Goal: Book appointment/travel/reservation

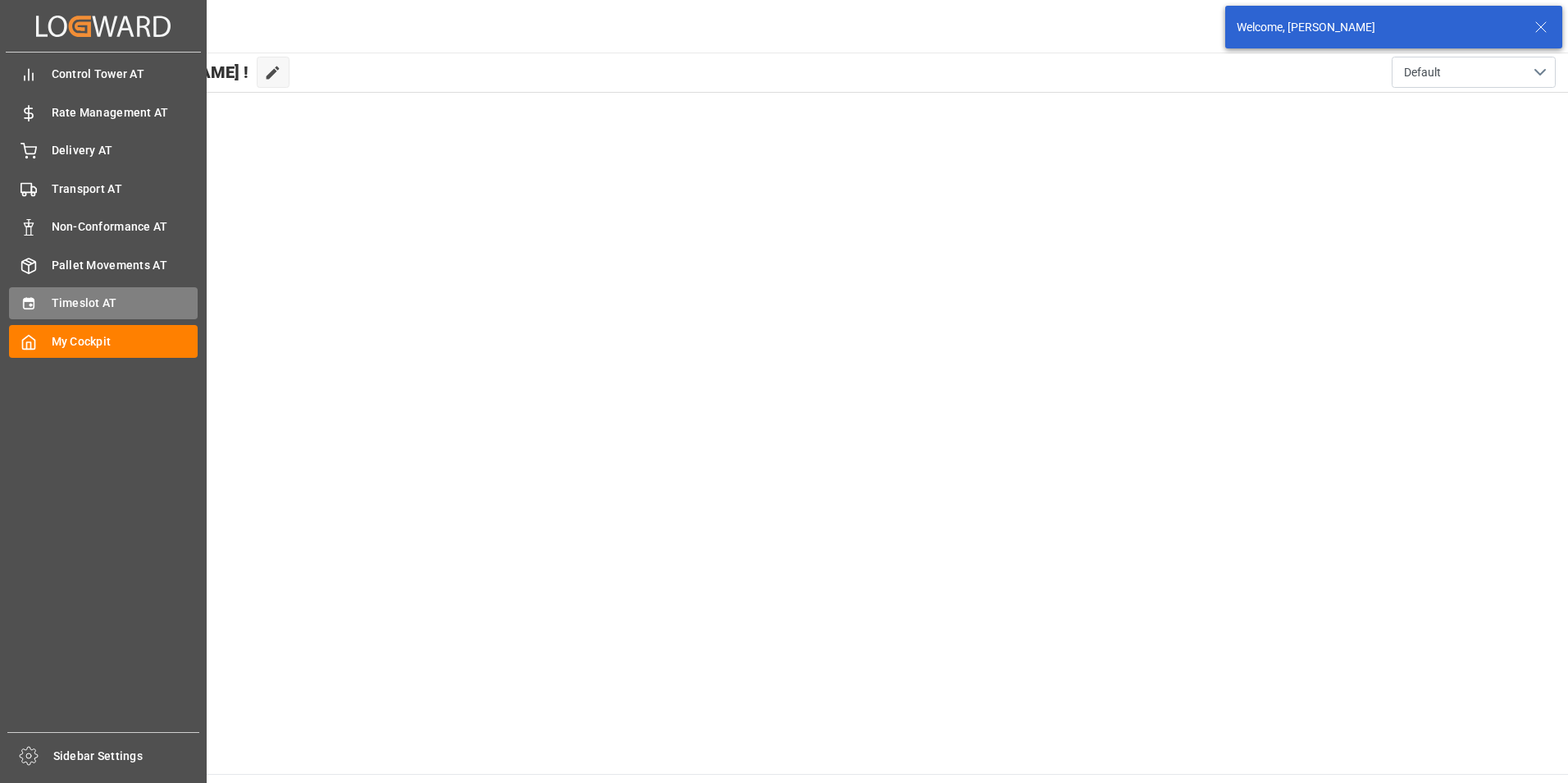
click at [39, 298] on div "Timeslot AT Timeslot AT" at bounding box center [103, 303] width 188 height 32
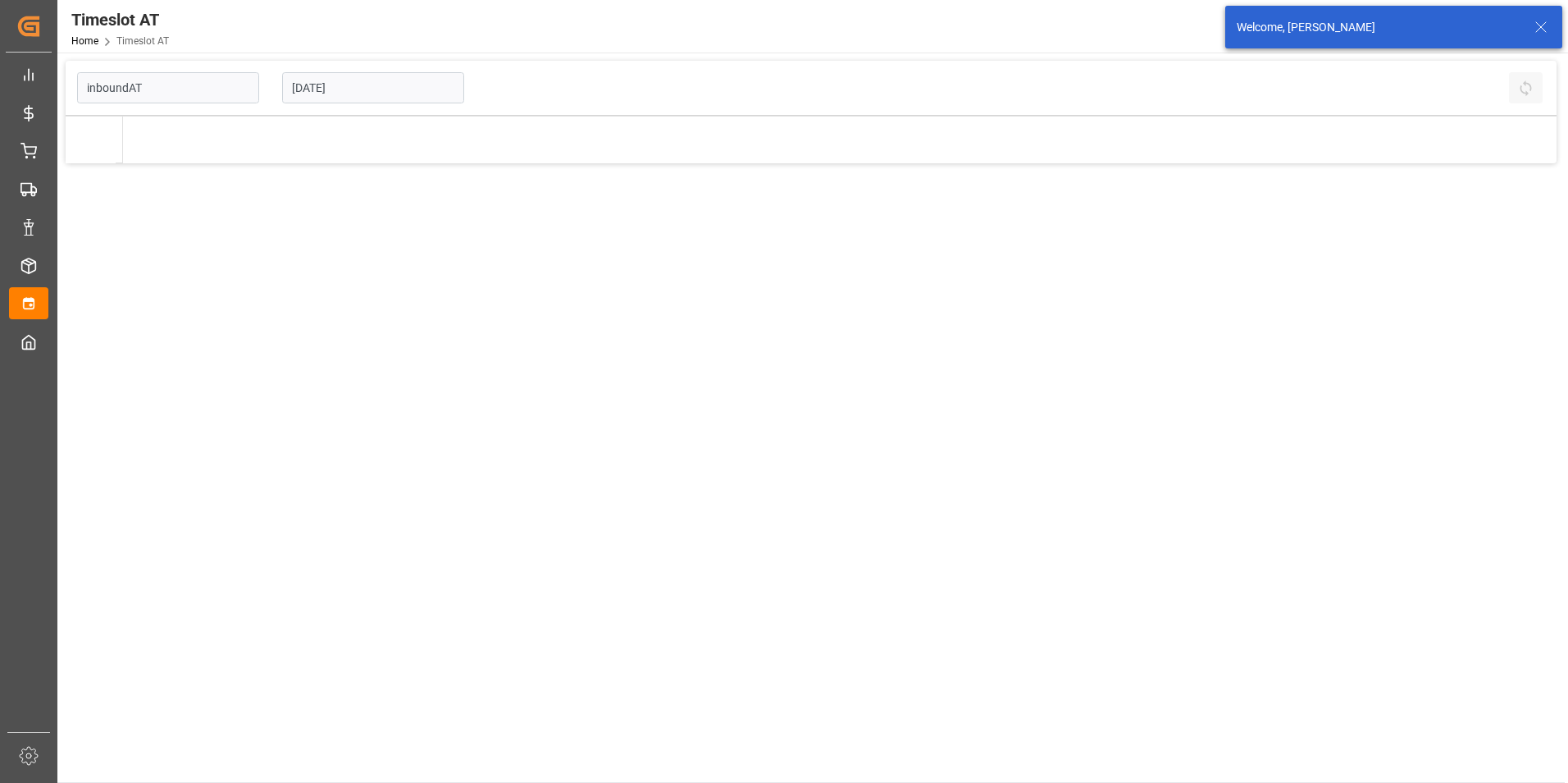
type input "Inbound AT"
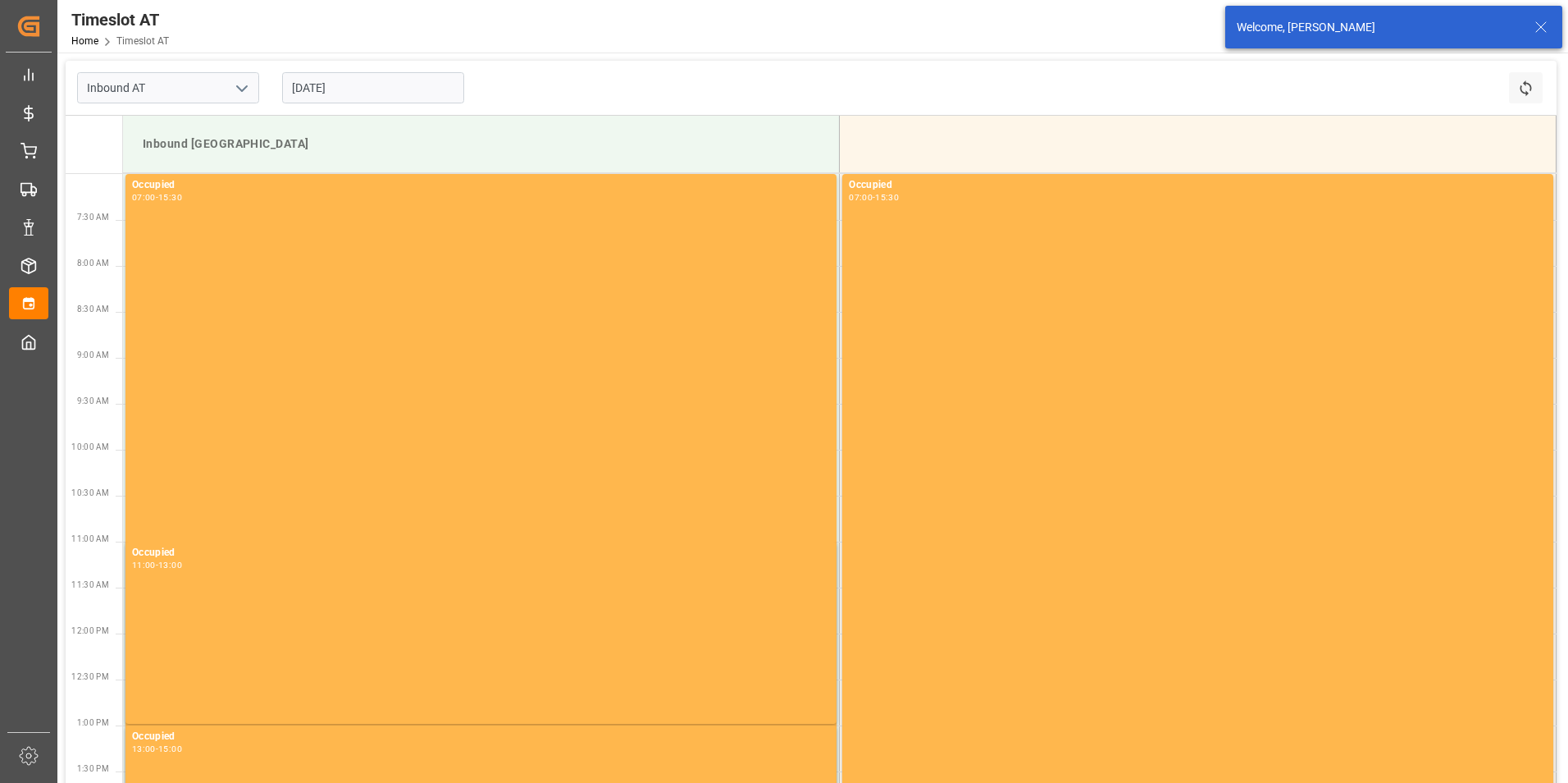
click at [386, 94] on input "[DATE]" at bounding box center [373, 88] width 182 height 32
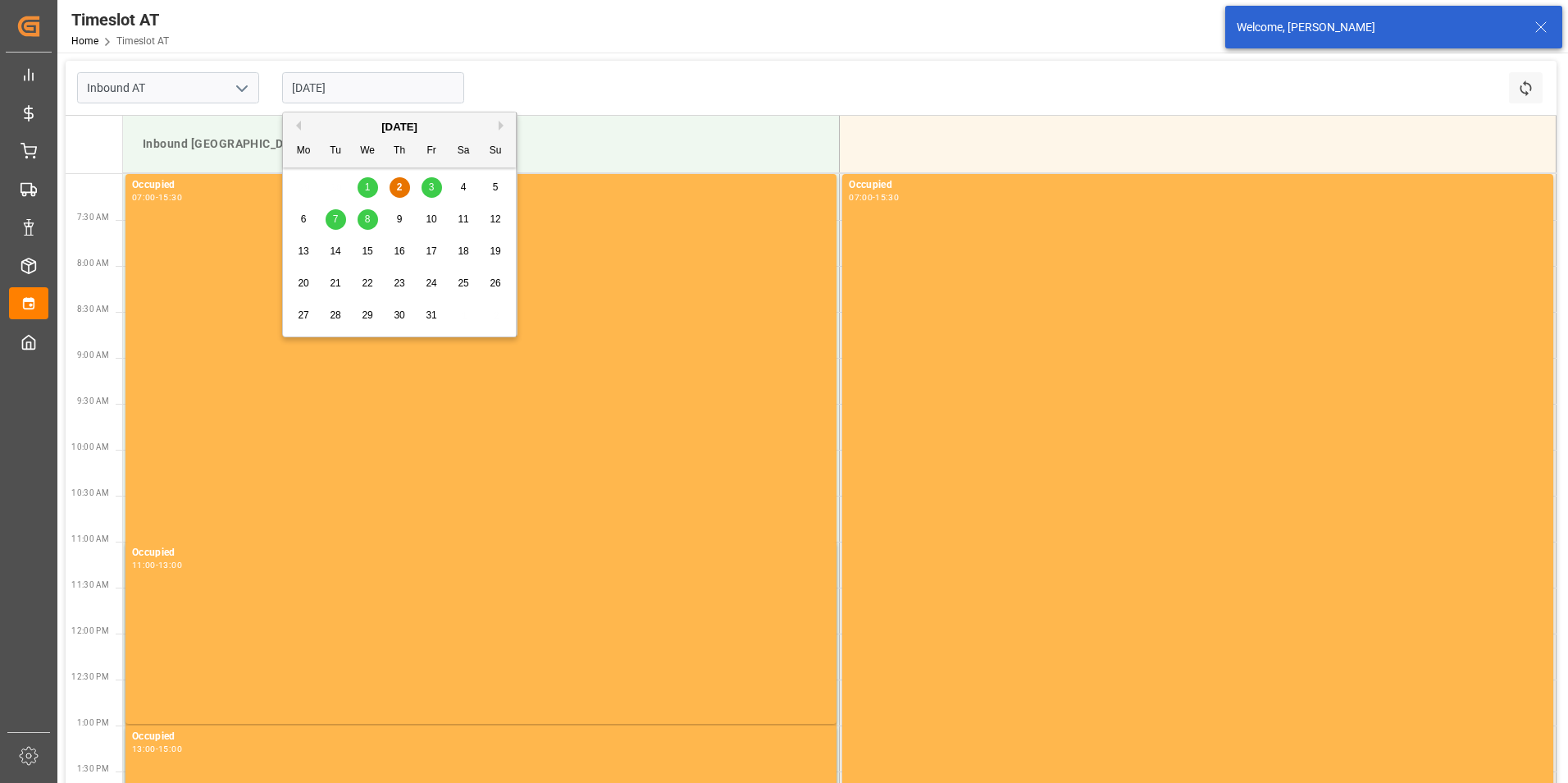
click at [299, 220] on div "6" at bounding box center [304, 220] width 20 height 20
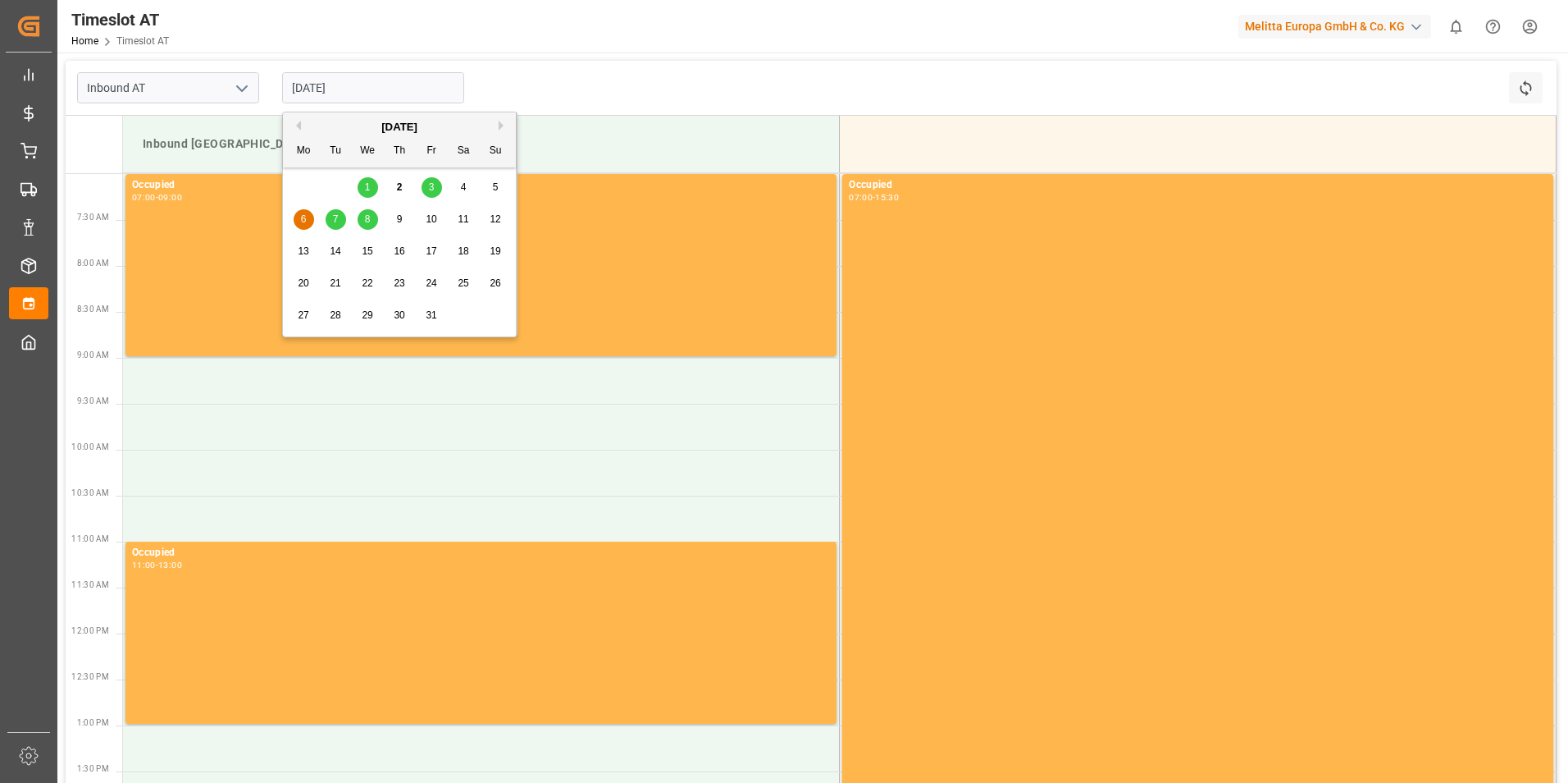
click at [365, 88] on input "[DATE]" at bounding box center [373, 88] width 182 height 32
click at [338, 219] on span "7" at bounding box center [336, 218] width 6 height 11
type input "[DATE]"
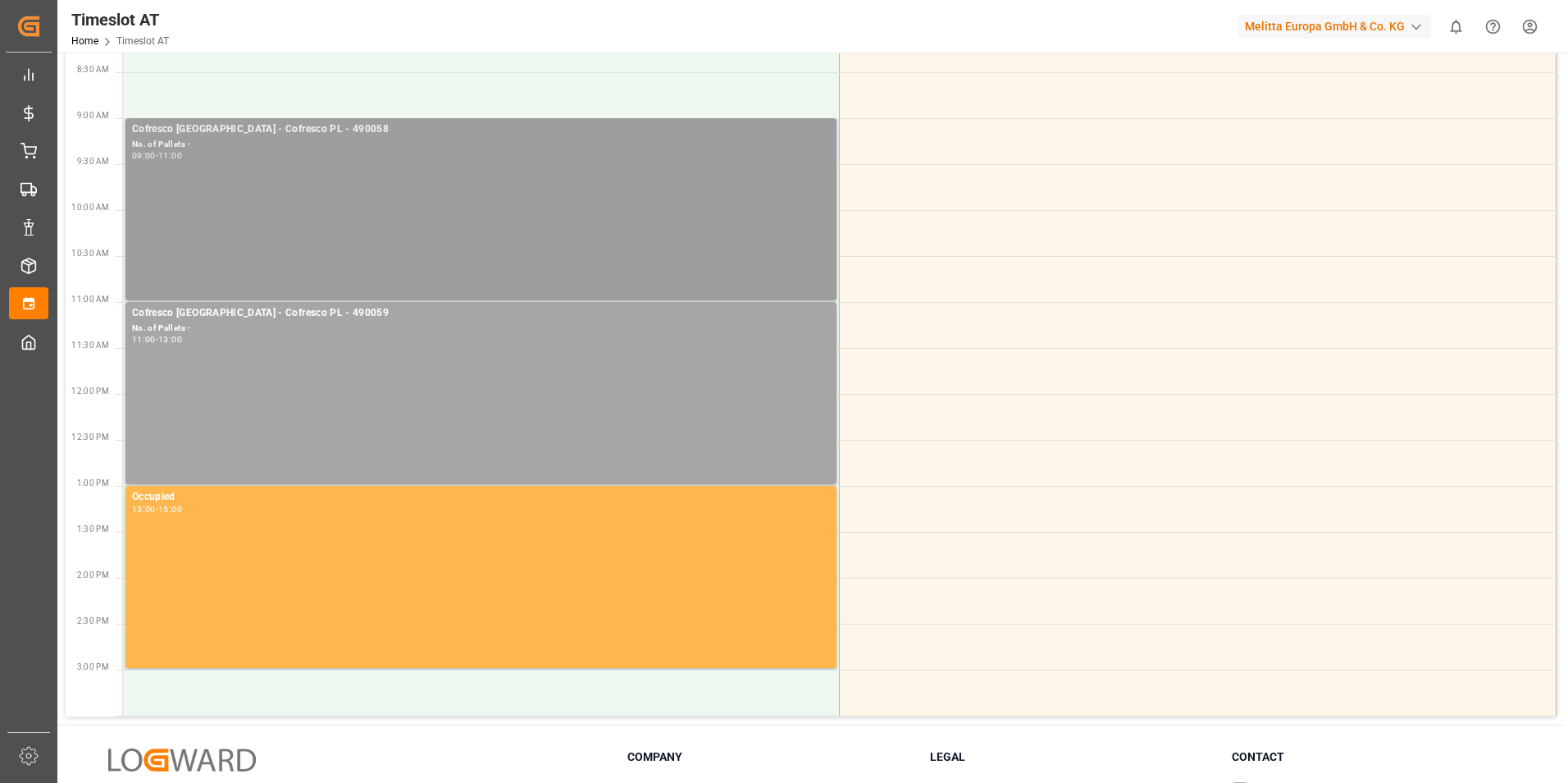
scroll to position [246, 0]
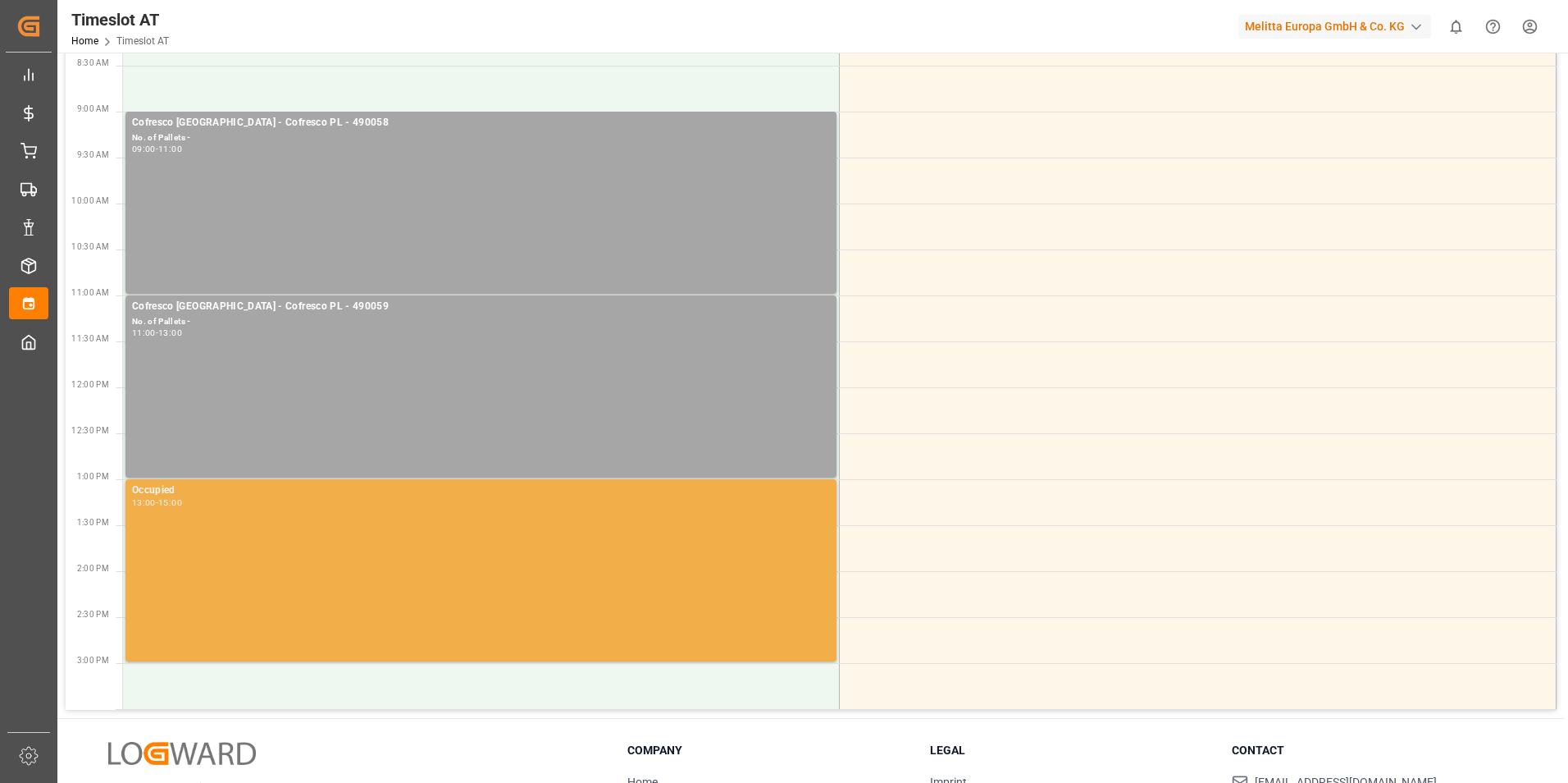
click at [233, 550] on div "Occupied 13:00 - 15:00" at bounding box center [480, 570] width 698 height 176
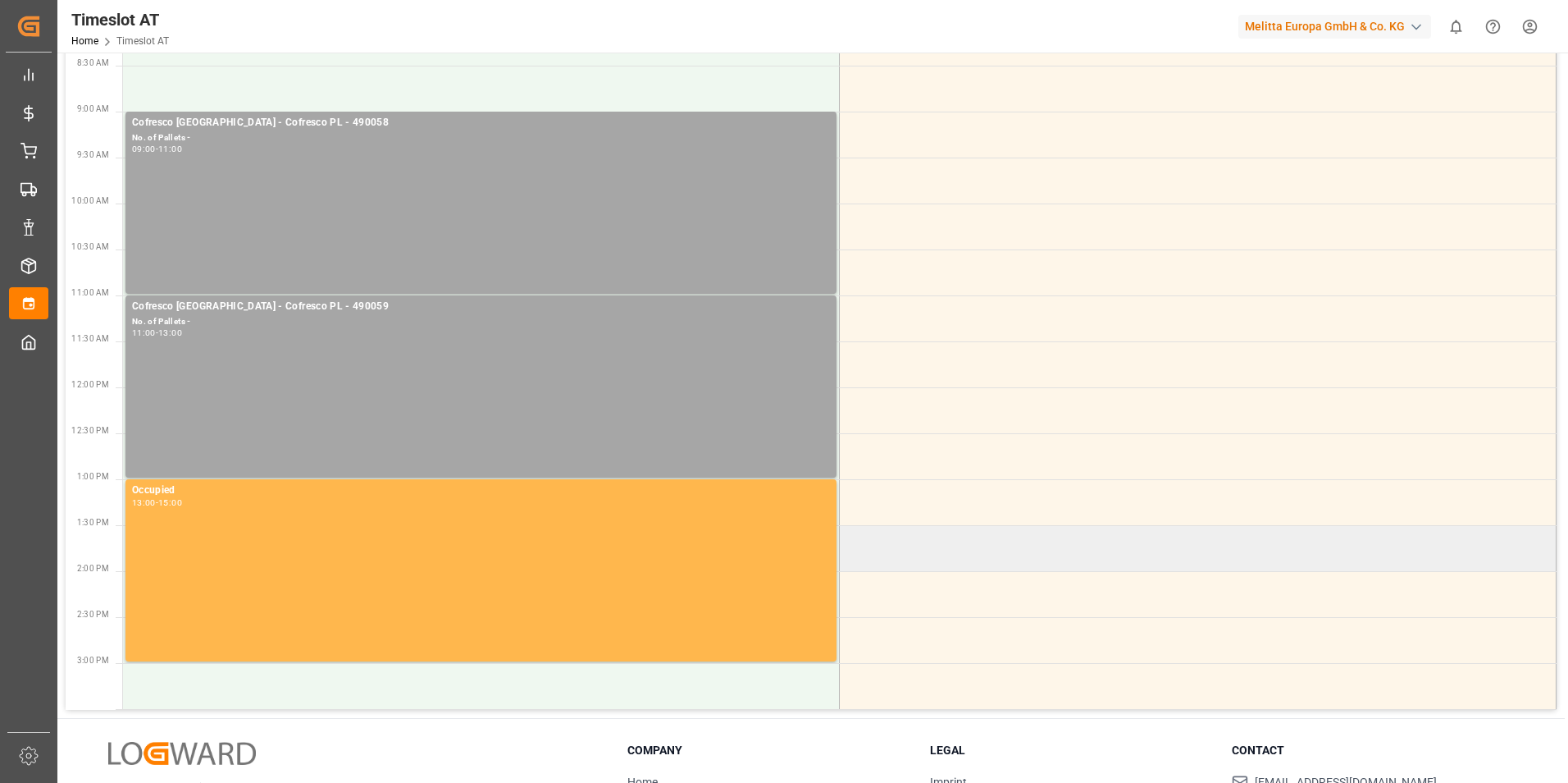
scroll to position [0, 0]
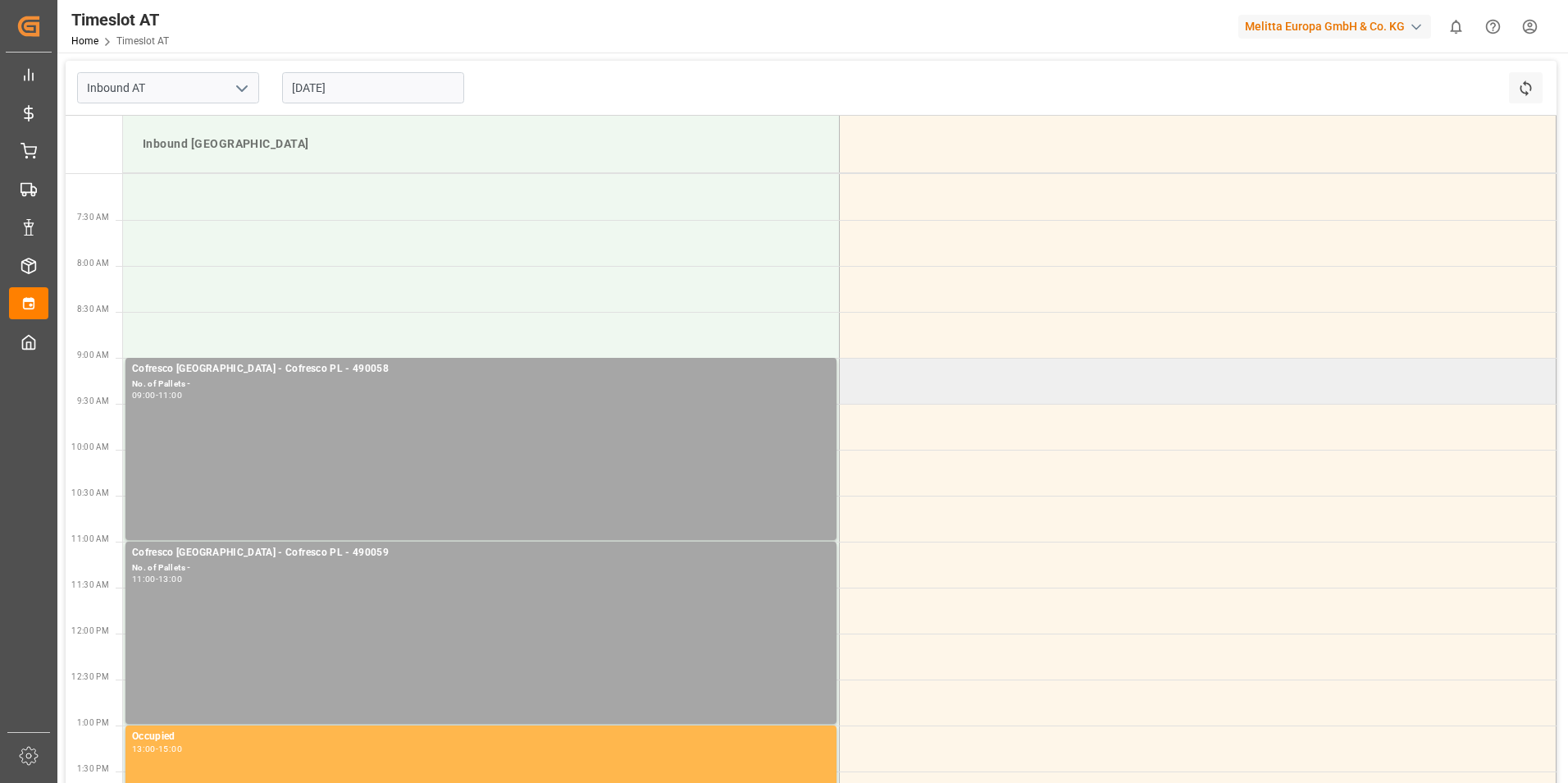
click at [951, 371] on td at bounding box center [1198, 381] width 717 height 46
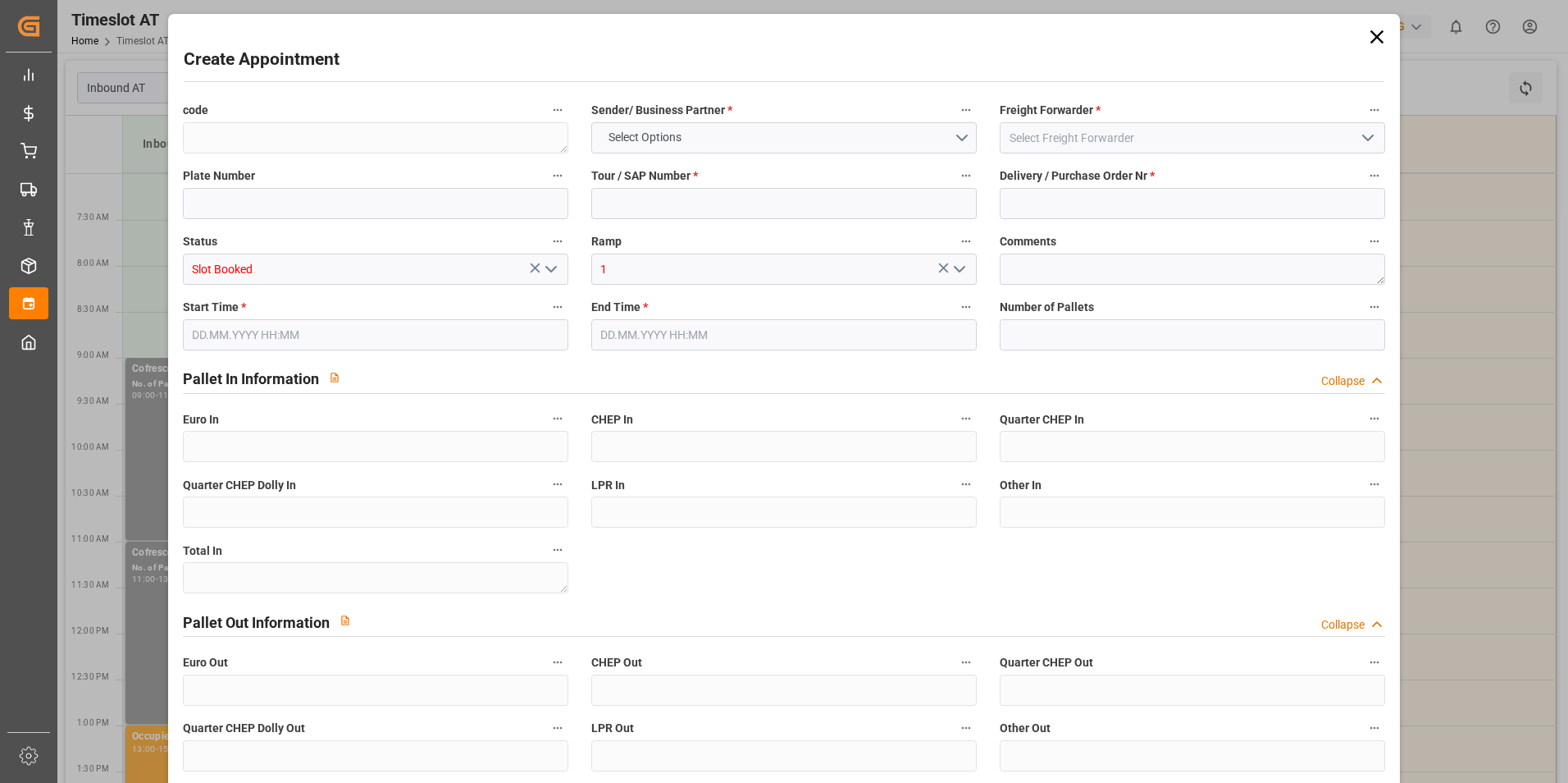
type input "0"
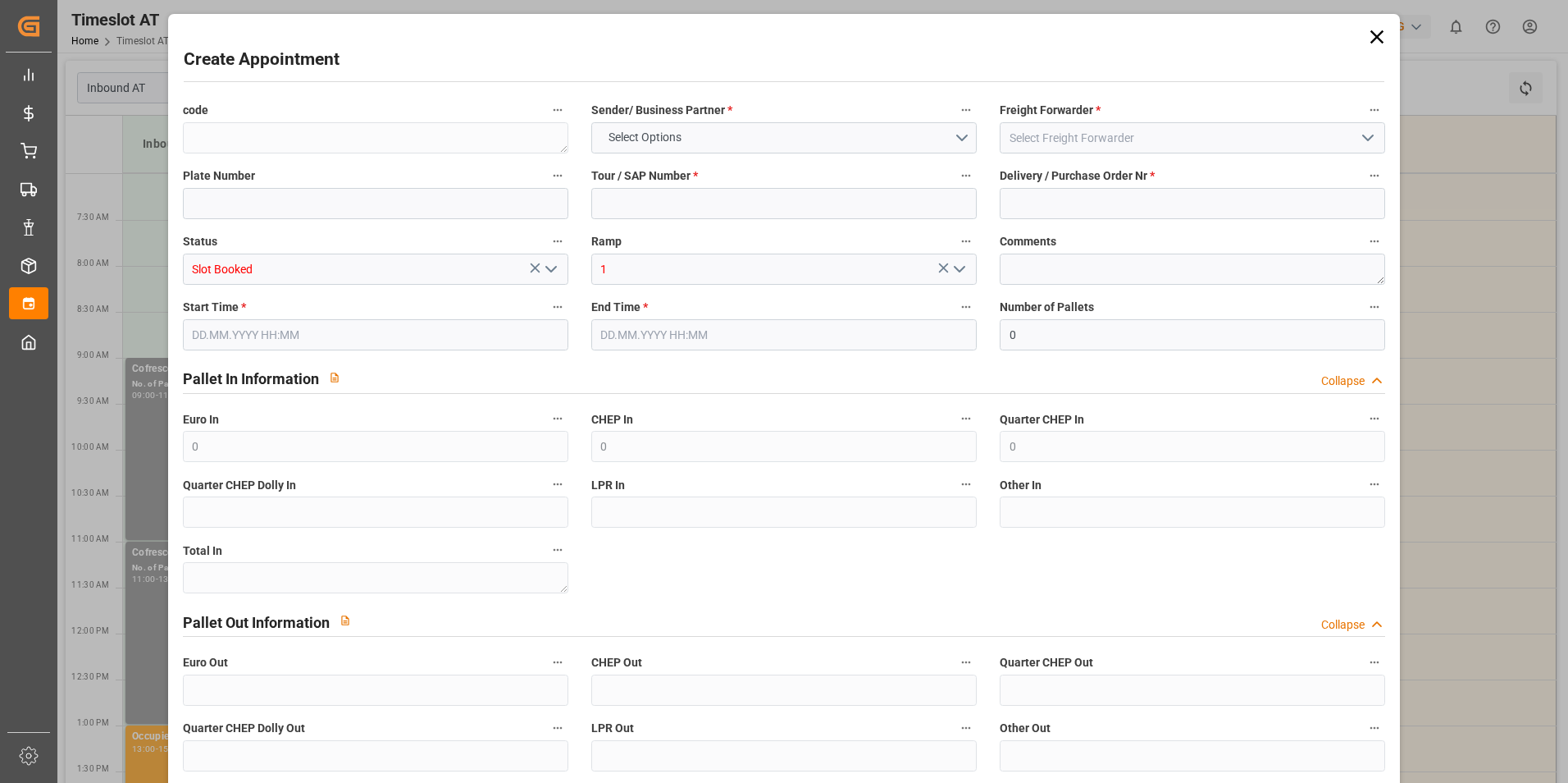
type input "0"
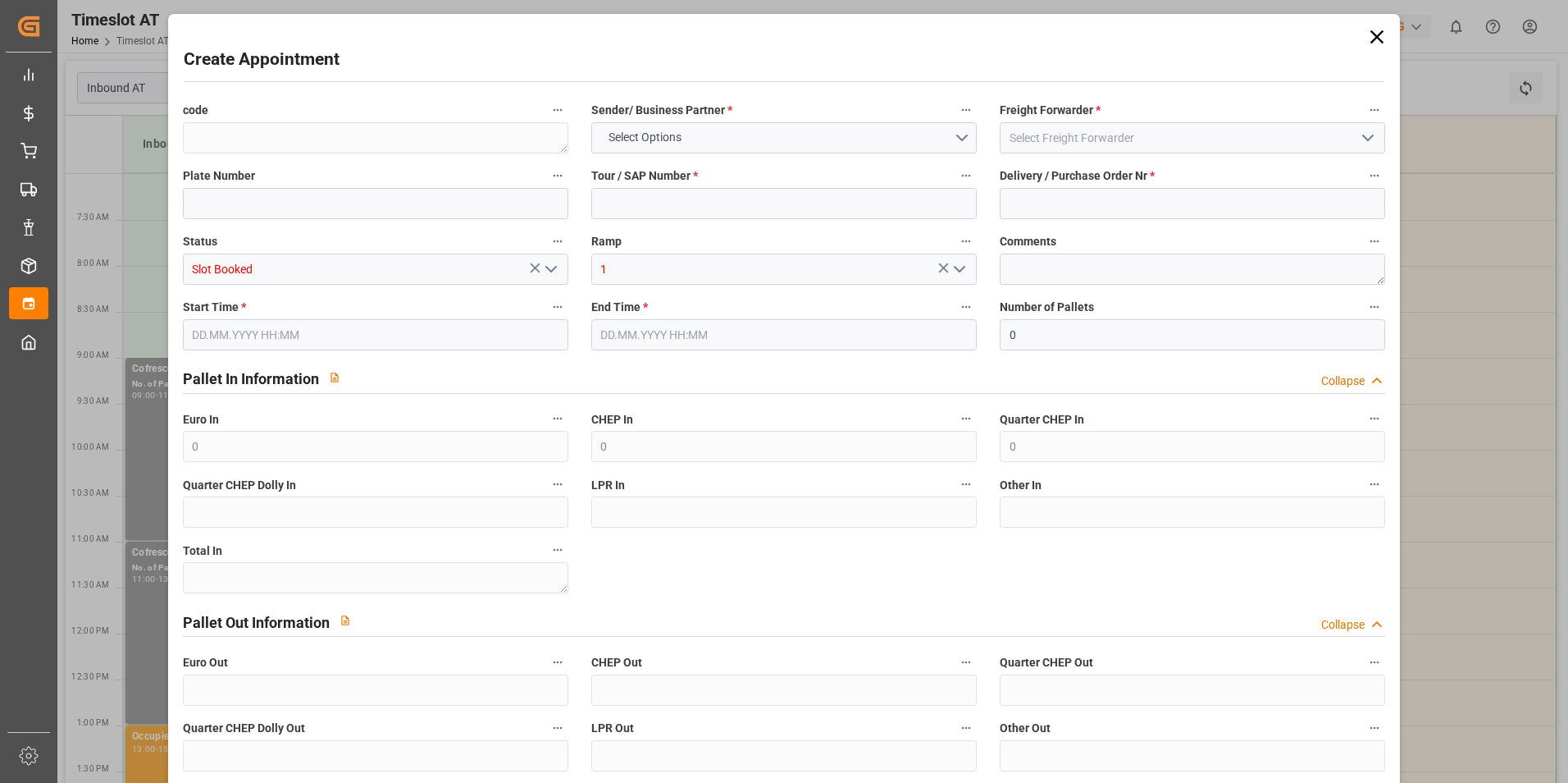
type input "0"
type input "[DATE] 09:00"
type input "[DATE] 11:00"
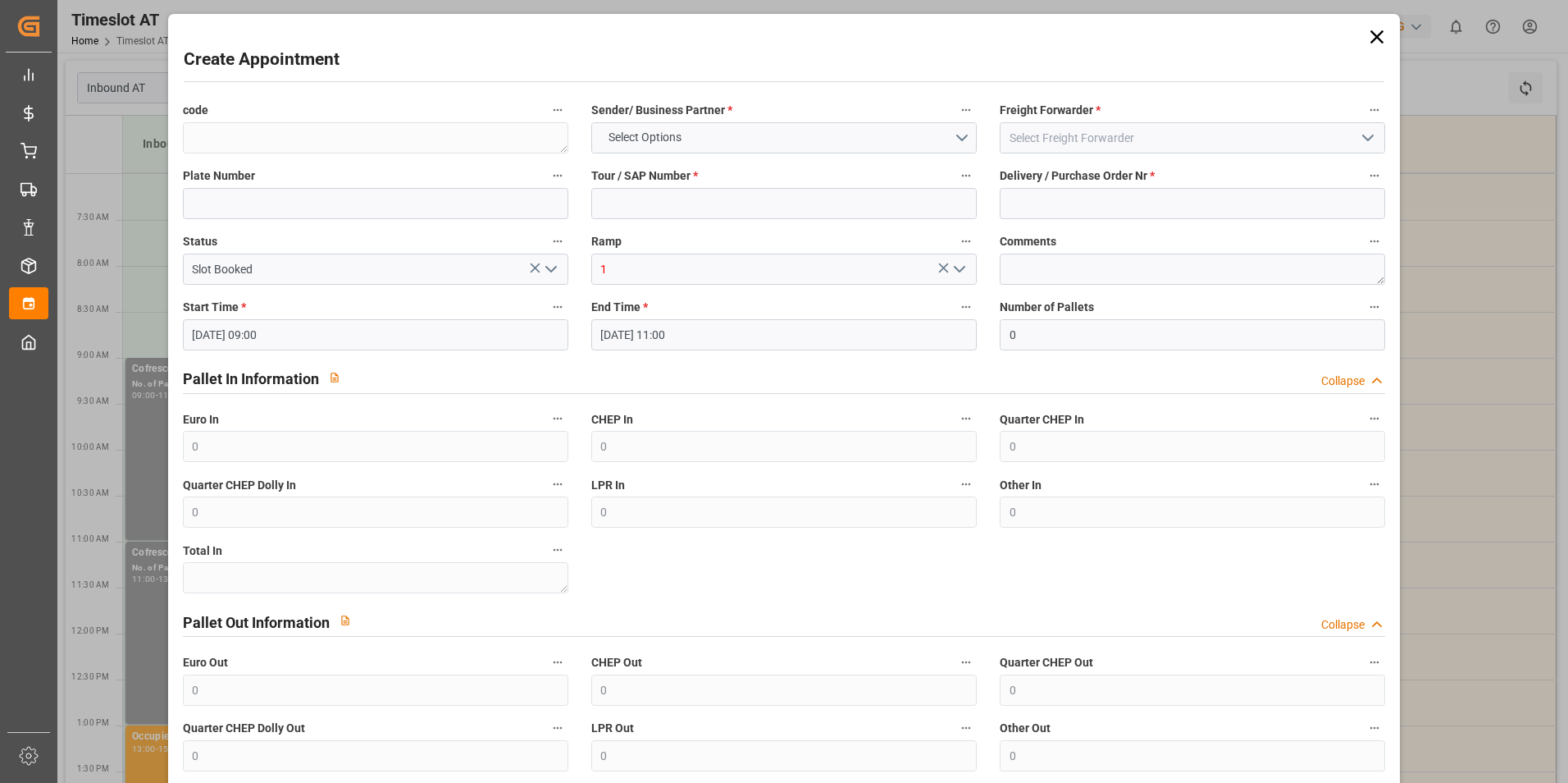
click at [1365, 34] on icon at bounding box center [1376, 37] width 23 height 23
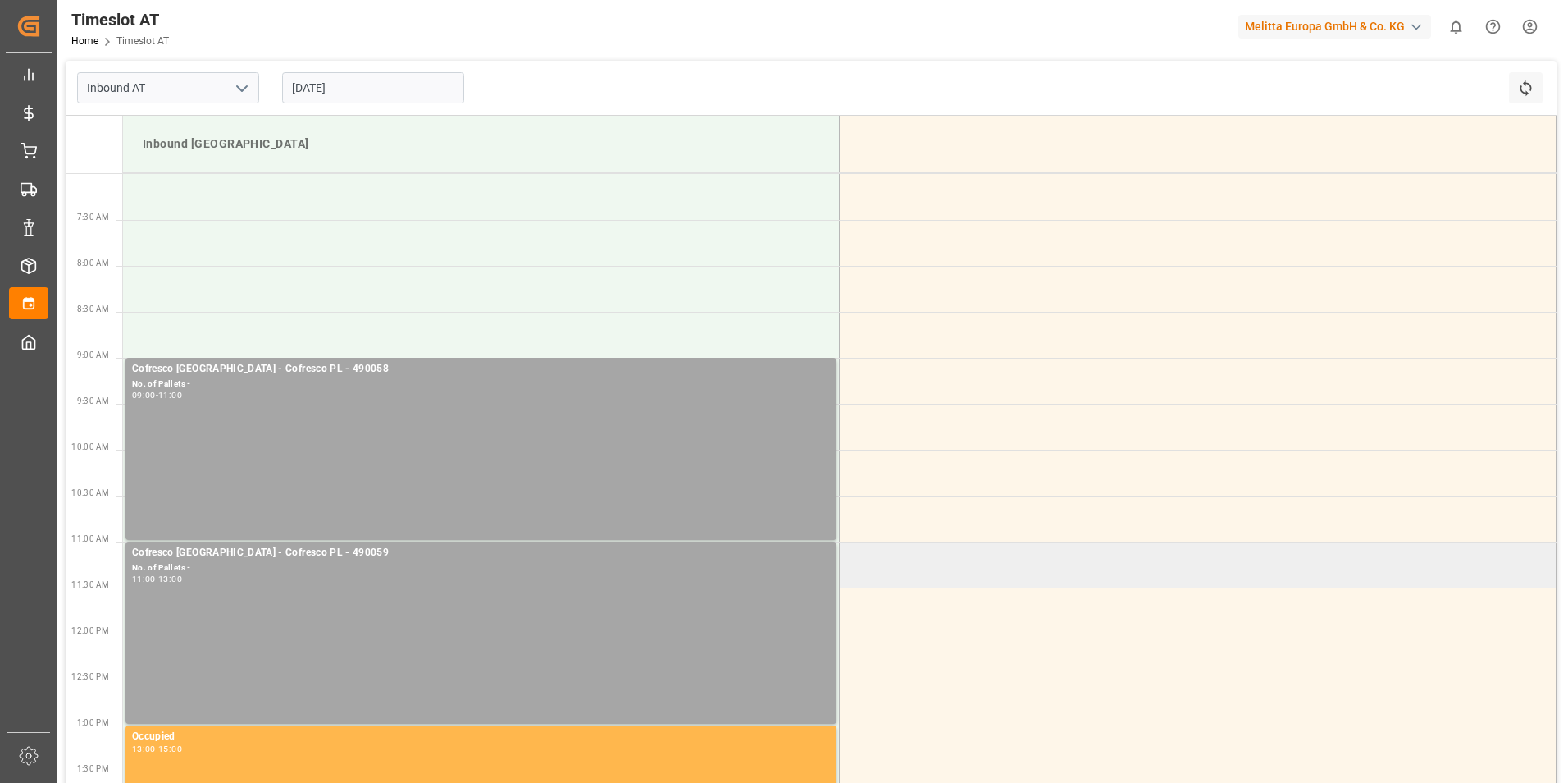
scroll to position [82, 0]
